Goal: Entertainment & Leisure: Consume media (video, audio)

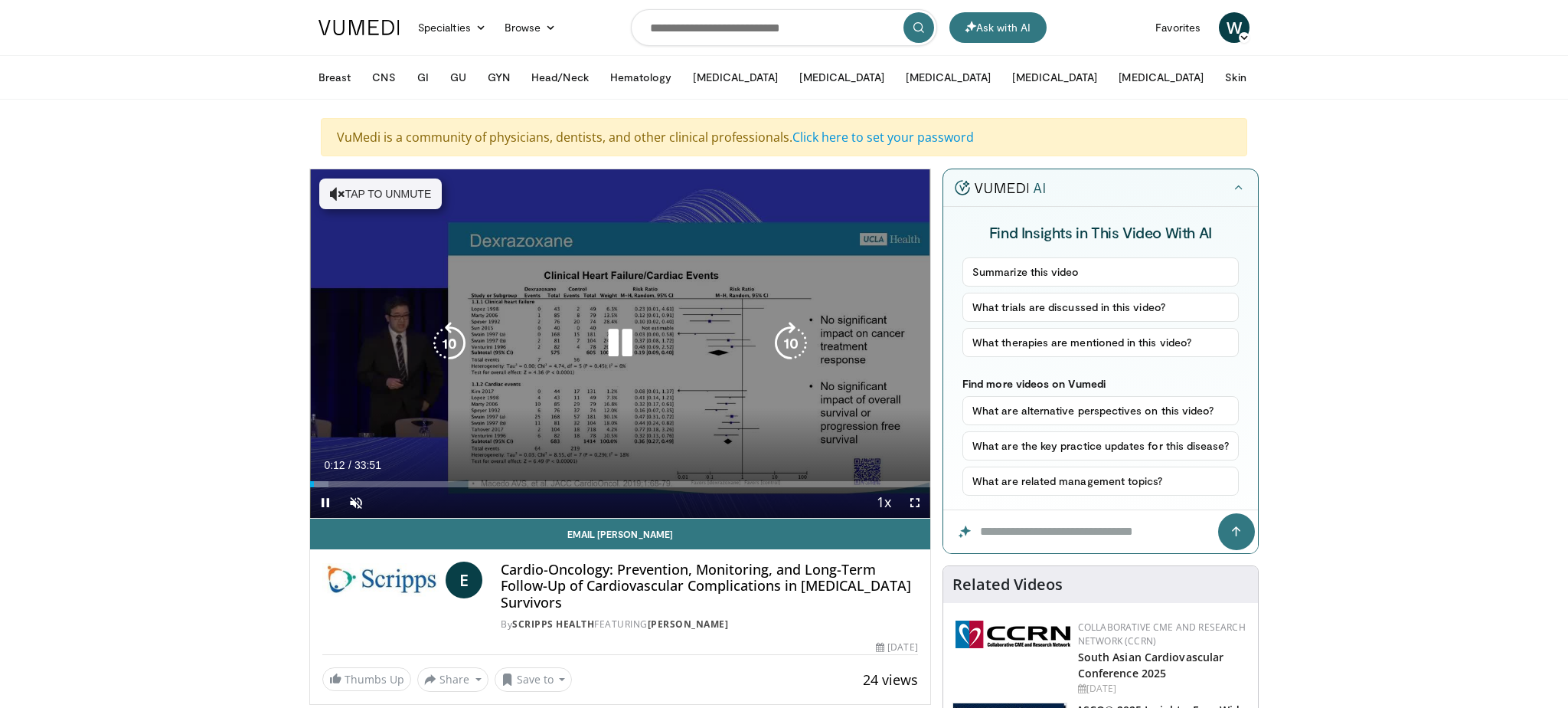
click at [408, 189] on button "Tap to unmute" at bounding box center [381, 194] width 123 height 30
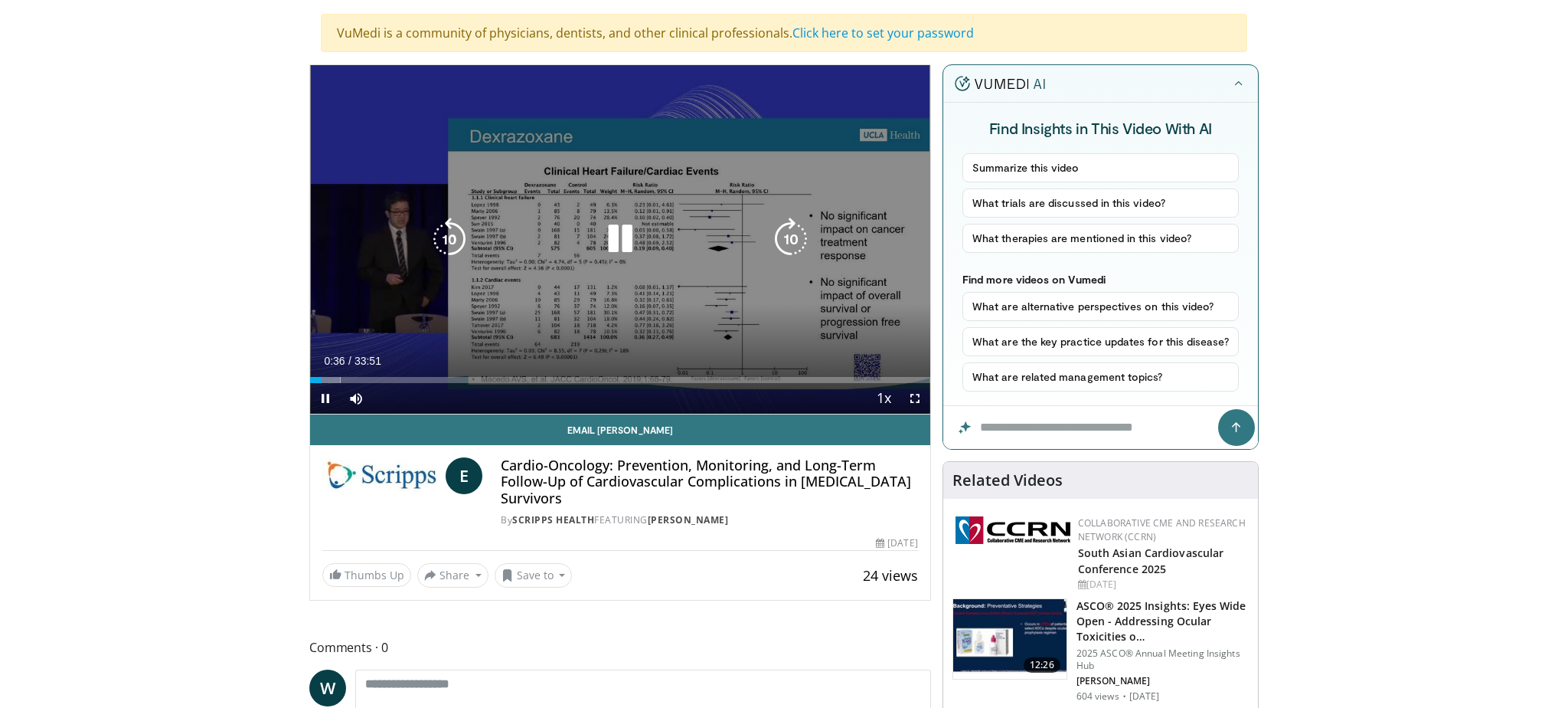
scroll to position [107, 0]
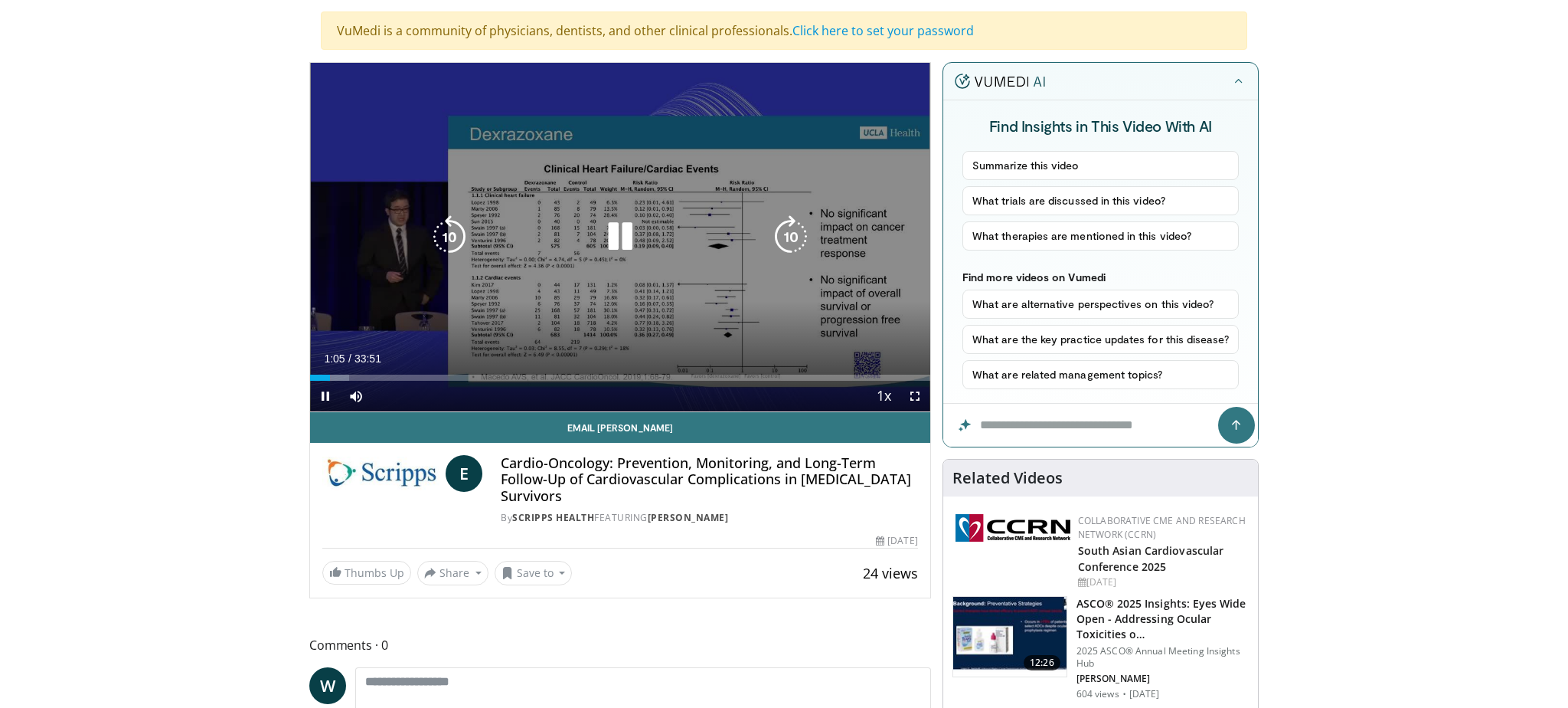
click at [615, 251] on icon "Video Player" at bounding box center [620, 237] width 43 height 43
click at [613, 239] on icon "Video Player" at bounding box center [620, 237] width 43 height 43
